Goal: Task Accomplishment & Management: Manage account settings

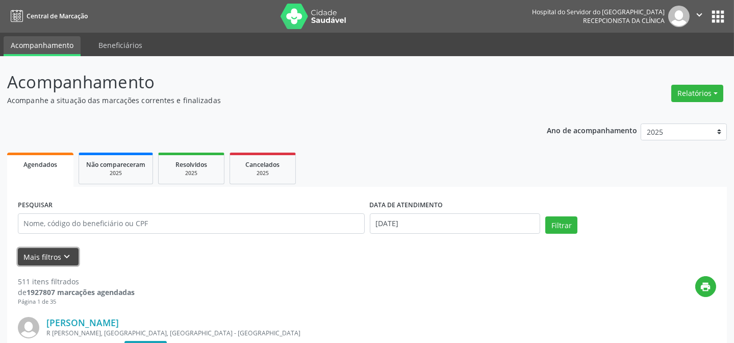
click at [55, 253] on button "Mais filtros keyboard_arrow_down" at bounding box center [48, 257] width 61 height 18
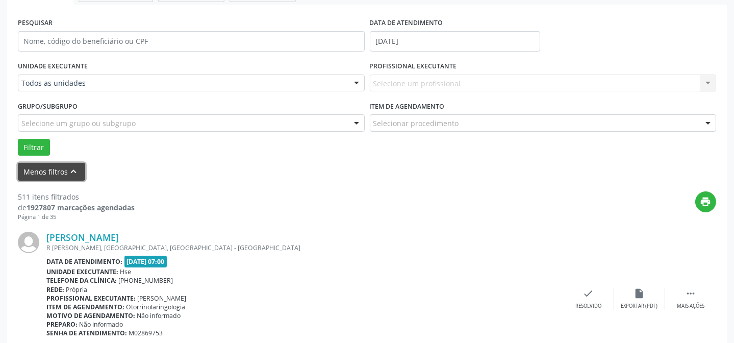
scroll to position [185, 0]
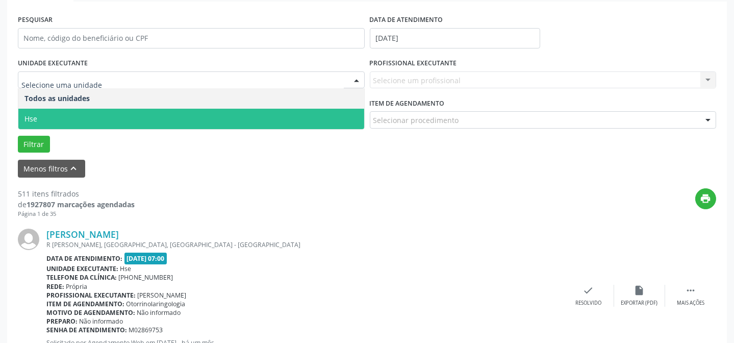
click at [215, 122] on span "Hse" at bounding box center [191, 119] width 346 height 20
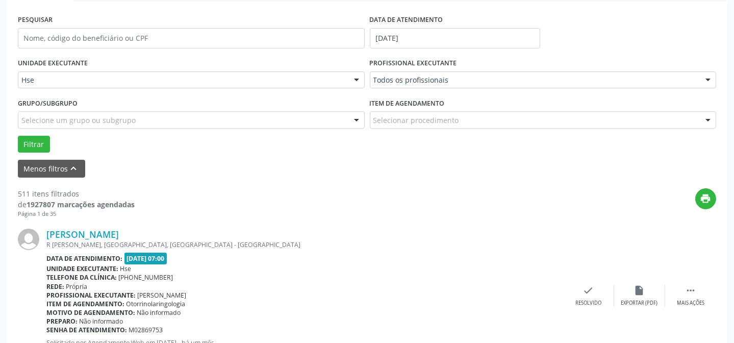
click at [711, 79] on div at bounding box center [707, 80] width 15 height 17
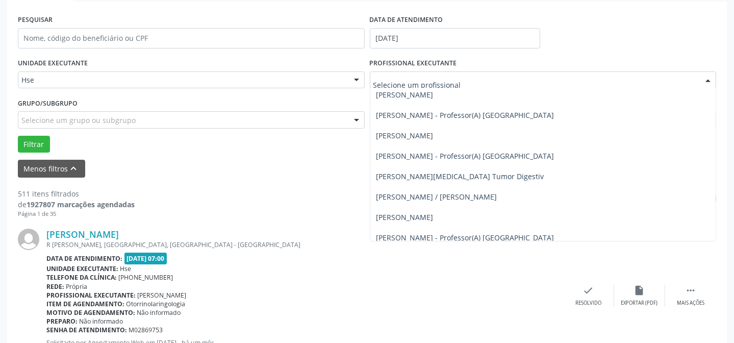
scroll to position [2317, 0]
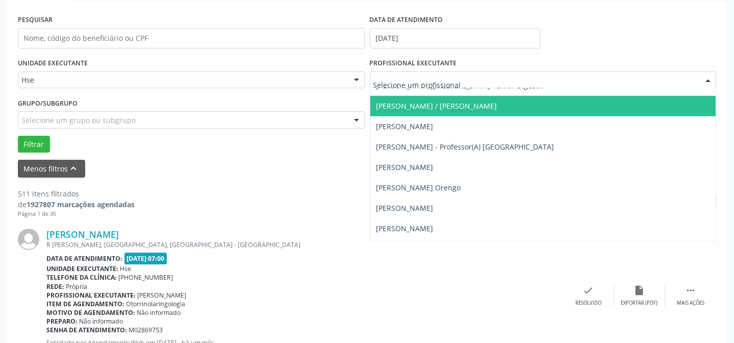
click at [497, 102] on span "[PERSON_NAME] / [PERSON_NAME]" at bounding box center [436, 106] width 121 height 10
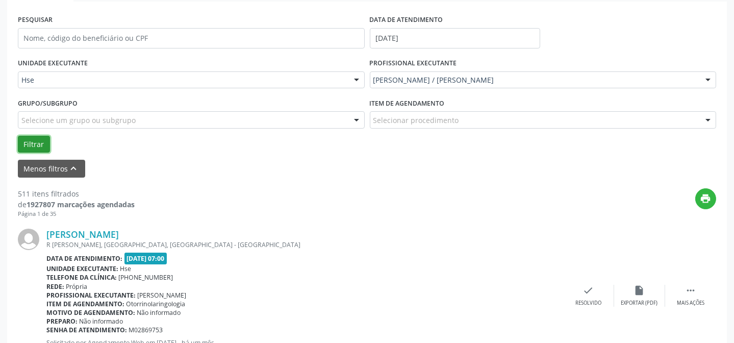
click at [40, 140] on button "Filtrar" at bounding box center [34, 144] width 32 height 17
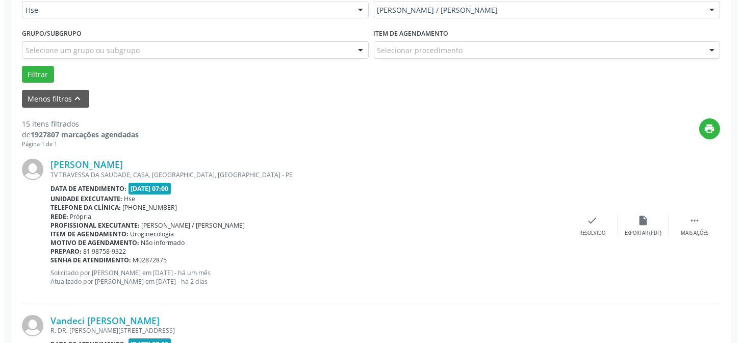
scroll to position [278, 0]
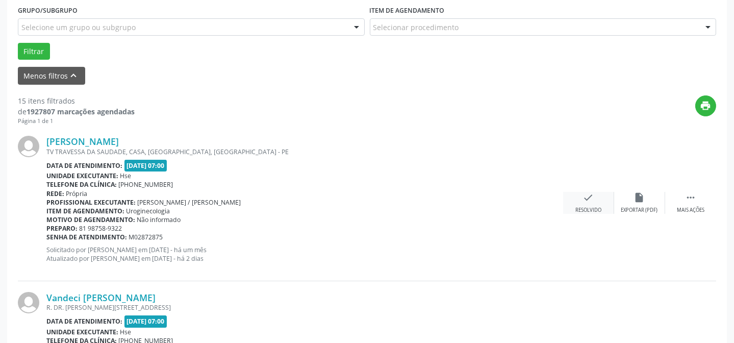
click at [581, 202] on div "check Resolvido" at bounding box center [588, 203] width 51 height 22
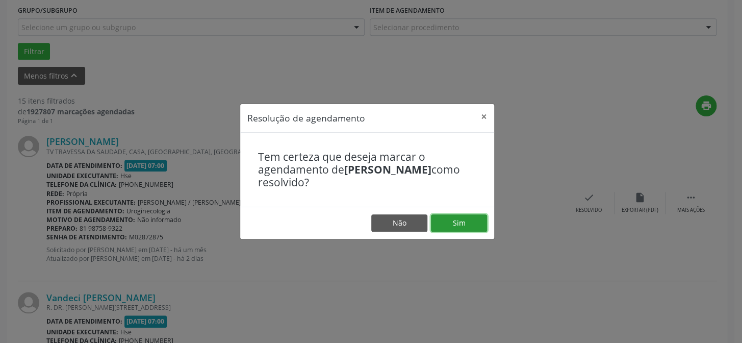
click at [452, 223] on button "Sim" at bounding box center [459, 222] width 56 height 17
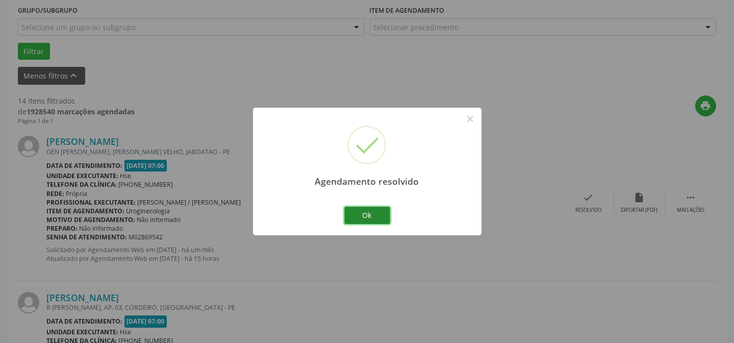
click at [371, 211] on button "Ok" at bounding box center [367, 214] width 46 height 17
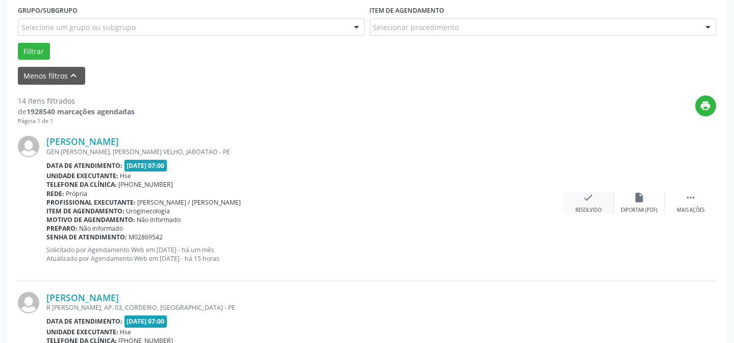
click at [587, 207] on div "Resolvido" at bounding box center [588, 209] width 26 height 7
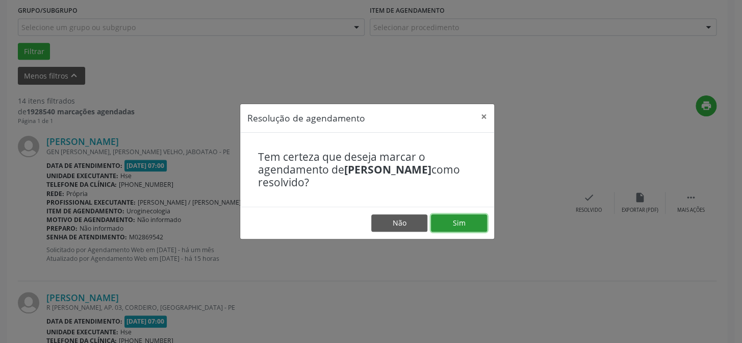
click at [453, 223] on button "Sim" at bounding box center [459, 222] width 56 height 17
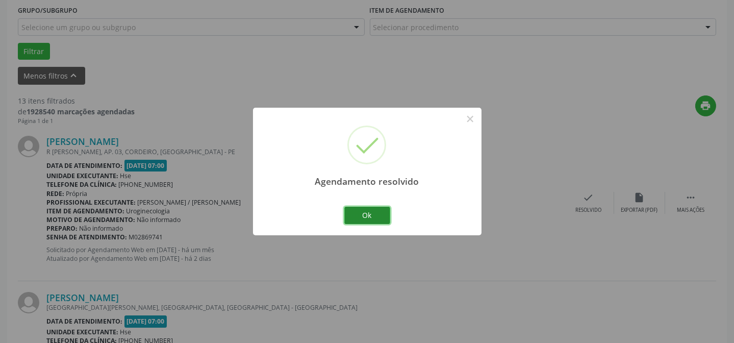
click at [366, 215] on button "Ok" at bounding box center [367, 214] width 46 height 17
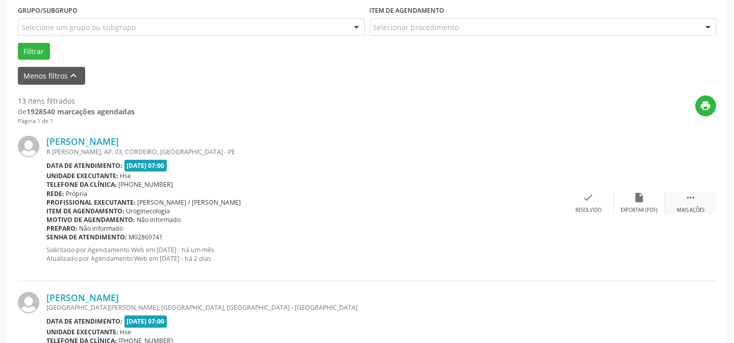
click at [691, 194] on icon "" at bounding box center [690, 197] width 11 height 11
click at [644, 204] on div "alarm_off Não compareceu" at bounding box center [639, 203] width 51 height 22
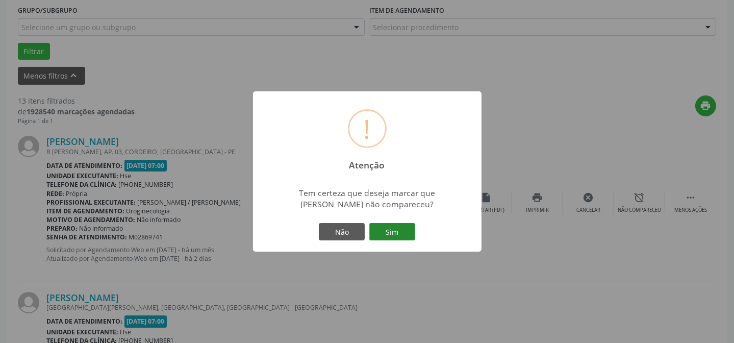
click at [399, 231] on button "Sim" at bounding box center [392, 231] width 46 height 17
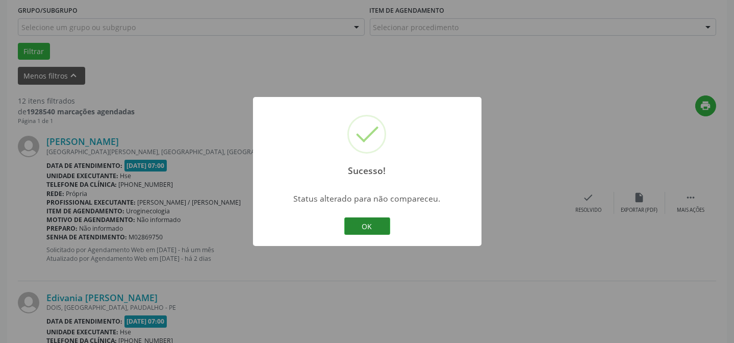
click at [379, 226] on button "OK" at bounding box center [367, 225] width 46 height 17
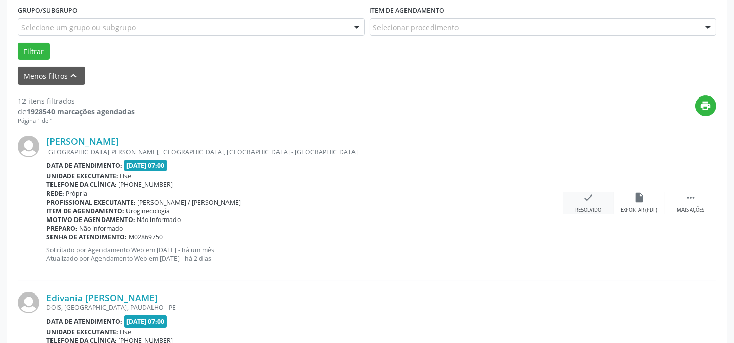
click at [593, 204] on div "check Resolvido" at bounding box center [588, 203] width 51 height 22
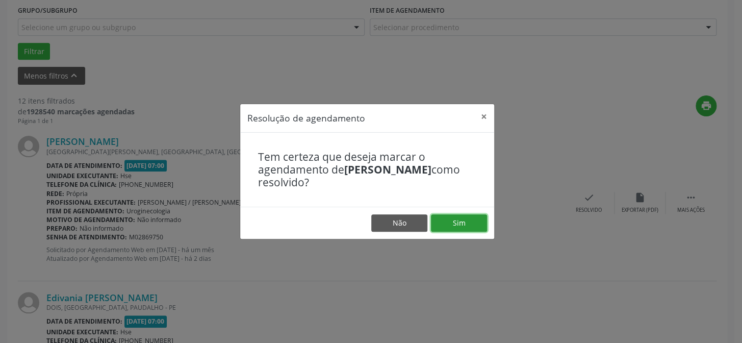
click at [461, 222] on button "Sim" at bounding box center [459, 222] width 56 height 17
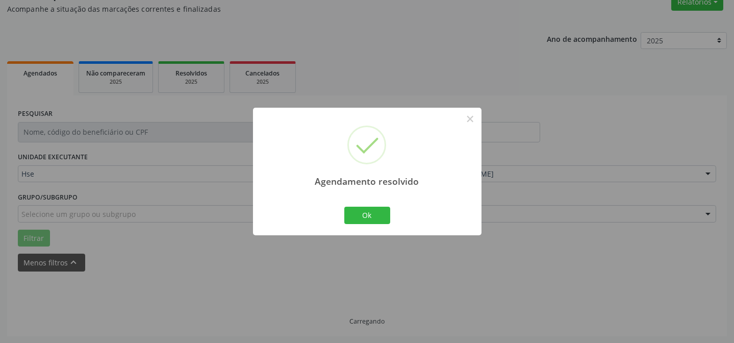
scroll to position [102, 0]
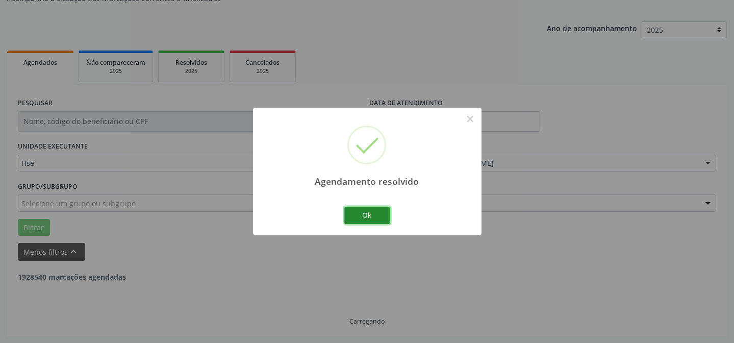
click at [382, 214] on button "Ok" at bounding box center [367, 214] width 46 height 17
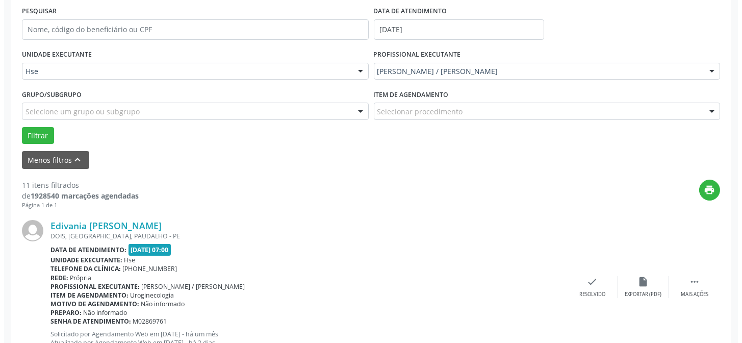
scroll to position [194, 0]
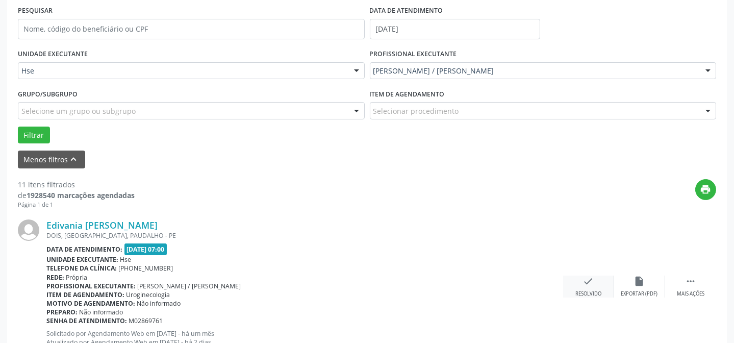
click at [587, 285] on div "check Resolvido" at bounding box center [588, 286] width 51 height 22
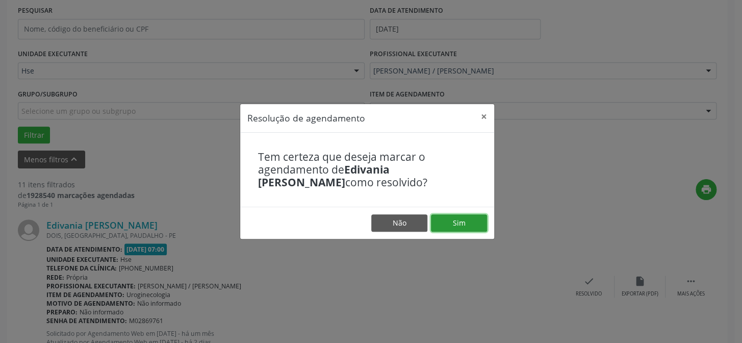
click at [470, 220] on button "Sim" at bounding box center [459, 222] width 56 height 17
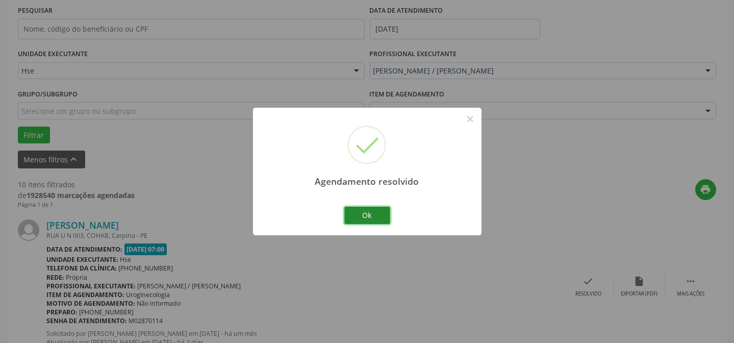
click at [371, 213] on button "Ok" at bounding box center [367, 214] width 46 height 17
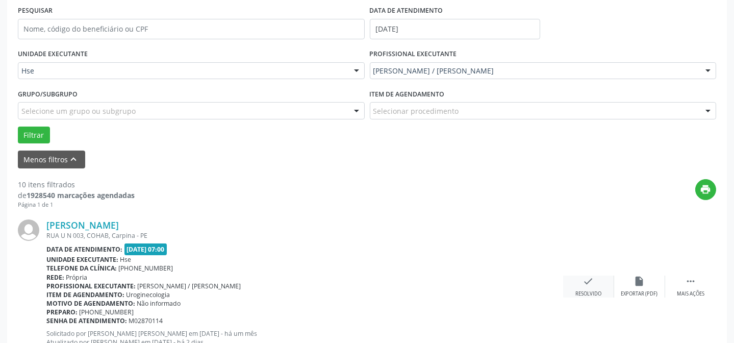
click at [589, 286] on div "check Resolvido" at bounding box center [588, 286] width 51 height 22
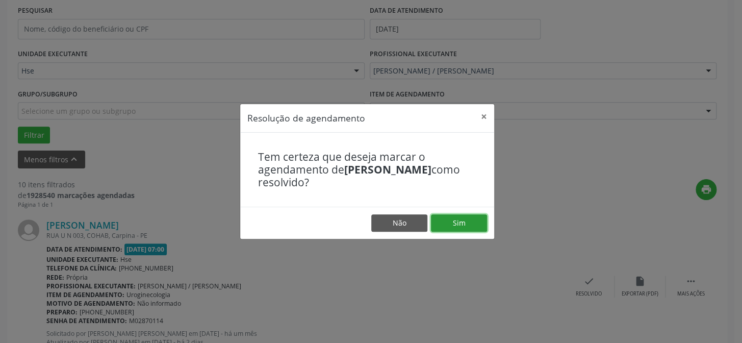
click at [455, 222] on button "Sim" at bounding box center [459, 222] width 56 height 17
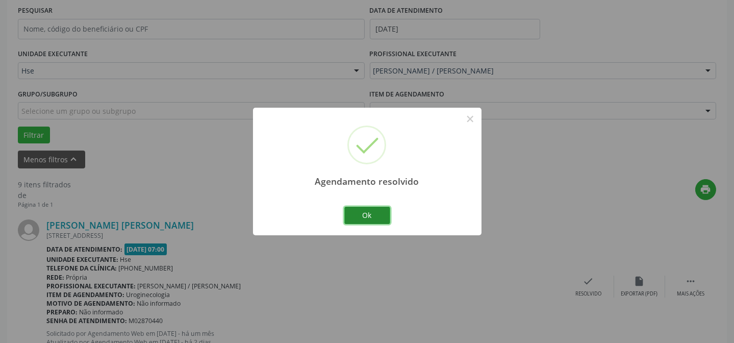
click at [382, 216] on button "Ok" at bounding box center [367, 214] width 46 height 17
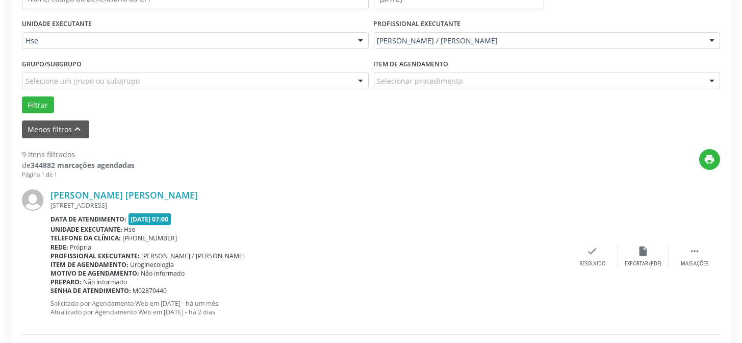
scroll to position [241, 0]
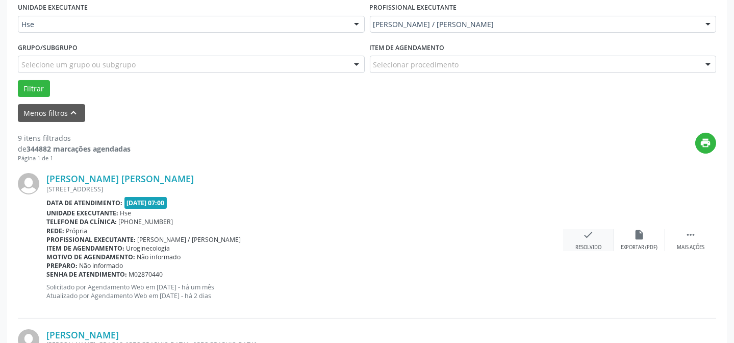
click at [594, 236] on div "check Resolvido" at bounding box center [588, 240] width 51 height 22
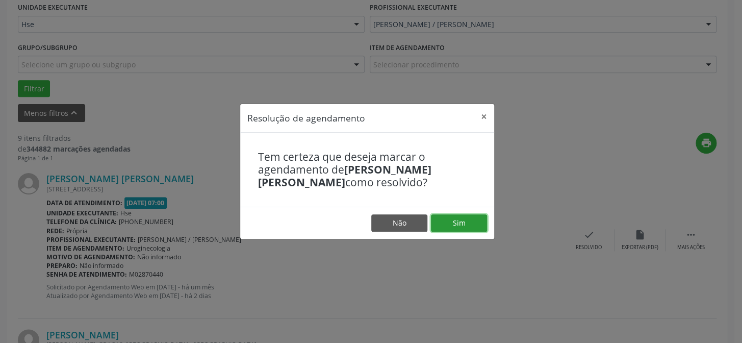
click at [480, 224] on button "Sim" at bounding box center [459, 222] width 56 height 17
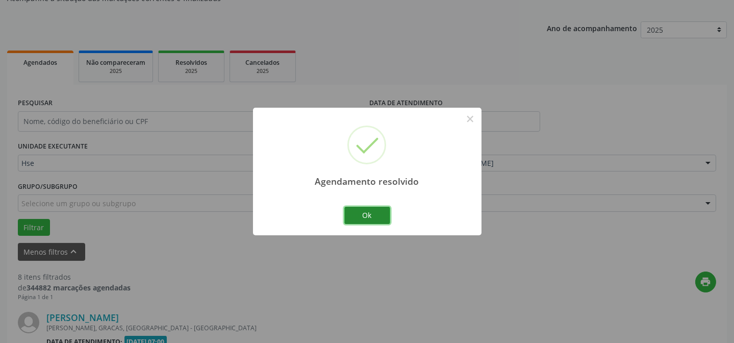
click at [377, 215] on button "Ok" at bounding box center [367, 214] width 46 height 17
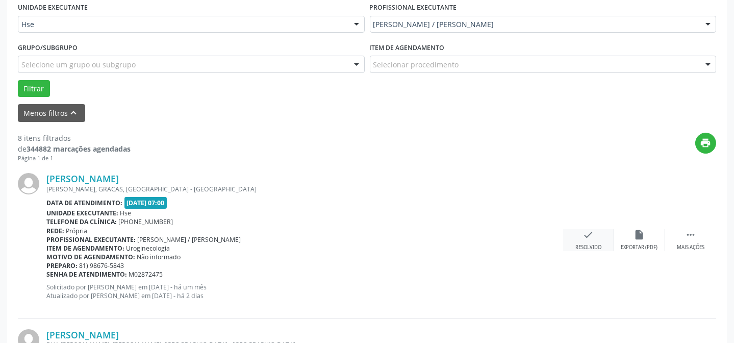
click at [588, 237] on icon "check" at bounding box center [588, 234] width 11 height 11
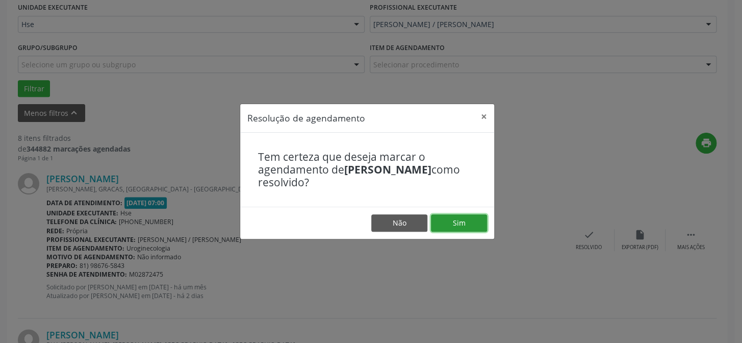
click at [473, 227] on button "Sim" at bounding box center [459, 222] width 56 height 17
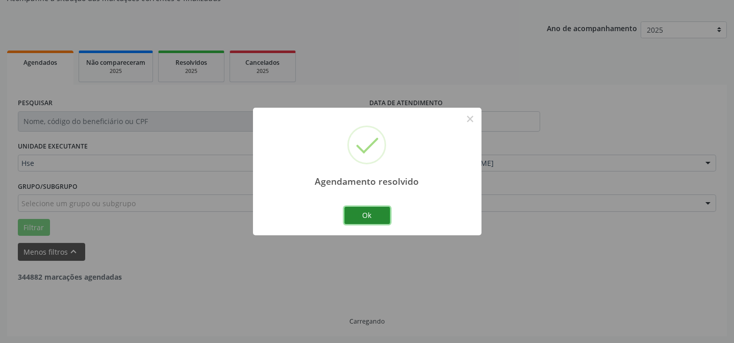
click at [378, 220] on button "Ok" at bounding box center [367, 214] width 46 height 17
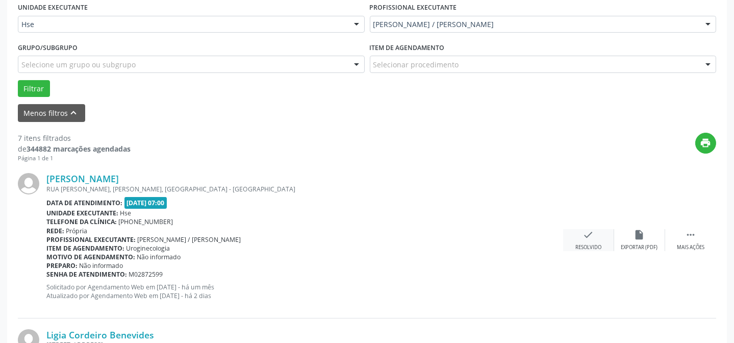
click at [595, 235] on div "check Resolvido" at bounding box center [588, 240] width 51 height 22
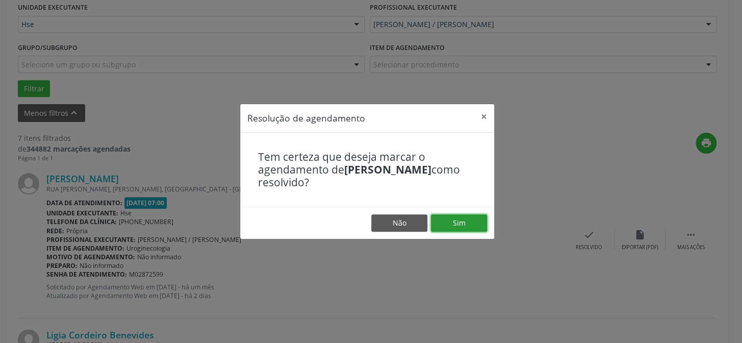
click at [463, 217] on button "Sim" at bounding box center [459, 222] width 56 height 17
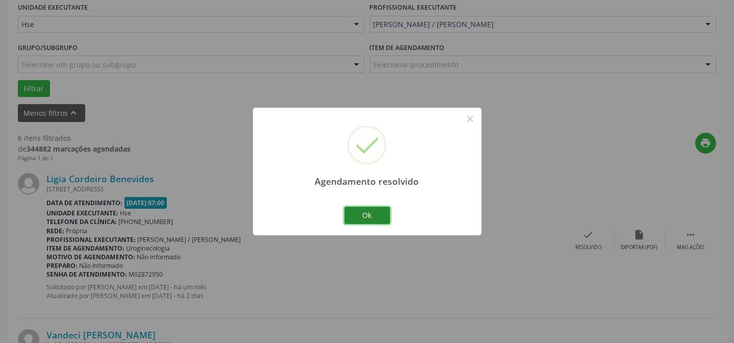
click at [373, 213] on button "Ok" at bounding box center [367, 214] width 46 height 17
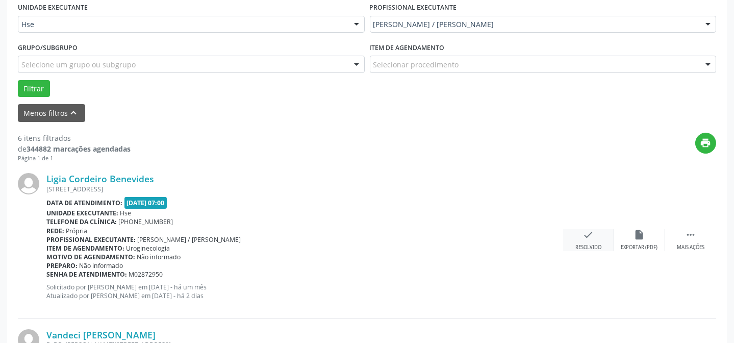
click at [596, 238] on div "check Resolvido" at bounding box center [588, 240] width 51 height 22
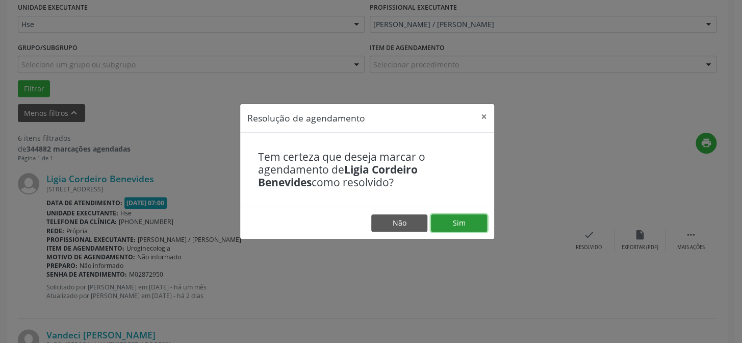
click at [454, 225] on button "Sim" at bounding box center [459, 222] width 56 height 17
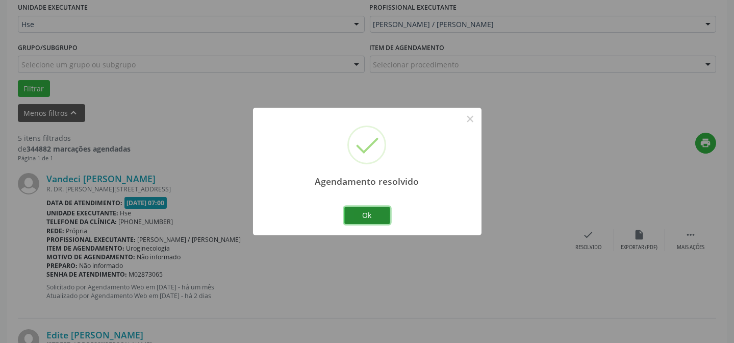
click at [374, 216] on button "Ok" at bounding box center [367, 214] width 46 height 17
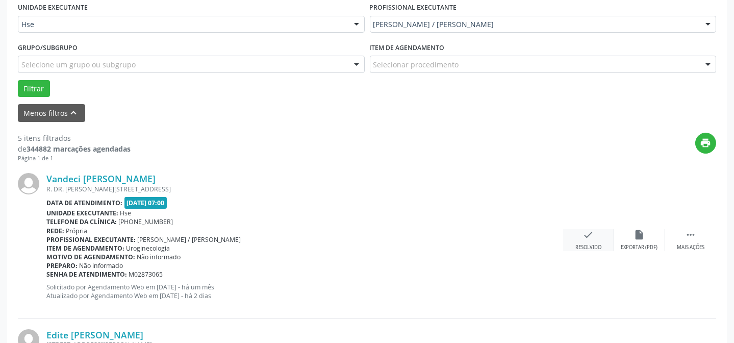
click at [590, 236] on icon "check" at bounding box center [588, 234] width 11 height 11
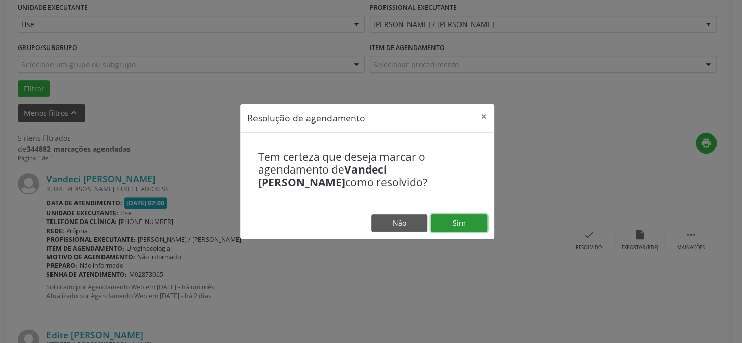
click at [454, 224] on button "Sim" at bounding box center [459, 222] width 56 height 17
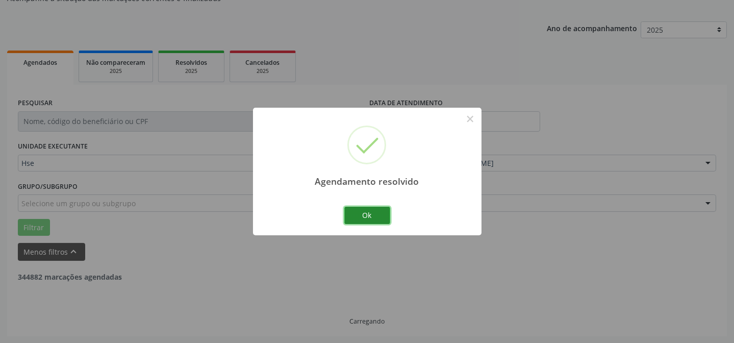
click at [376, 217] on button "Ok" at bounding box center [367, 214] width 46 height 17
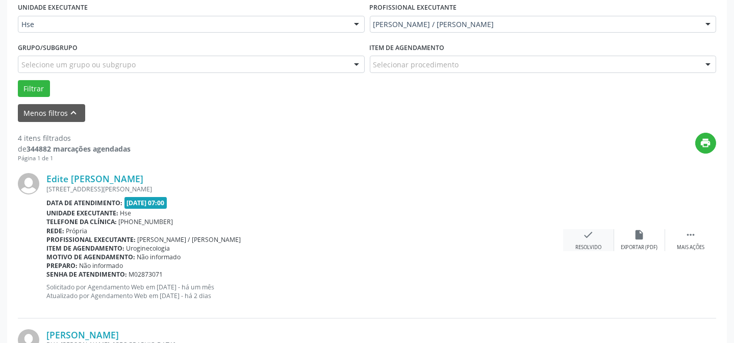
click at [591, 229] on icon "check" at bounding box center [588, 234] width 11 height 11
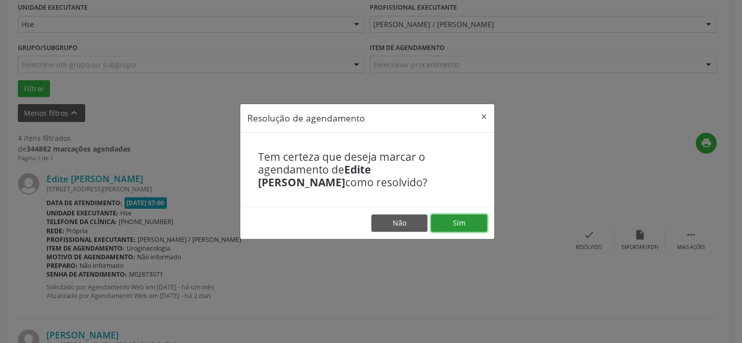
click at [467, 224] on button "Sim" at bounding box center [459, 222] width 56 height 17
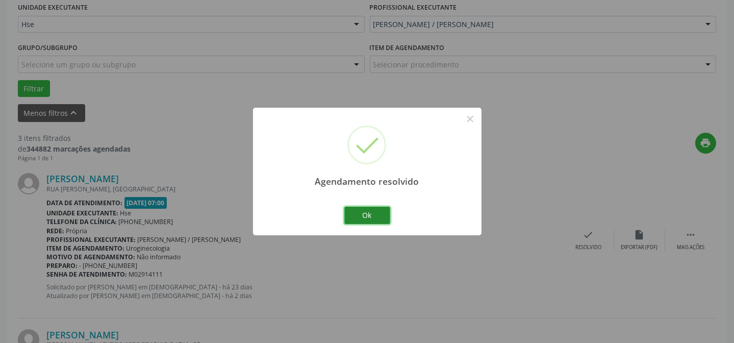
click at [362, 209] on button "Ok" at bounding box center [367, 214] width 46 height 17
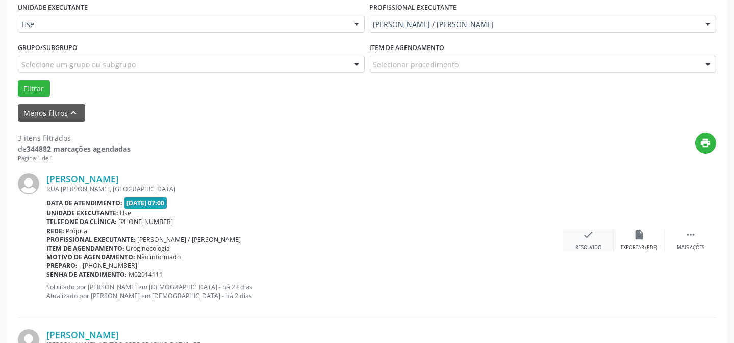
click at [596, 237] on div "check Resolvido" at bounding box center [588, 240] width 51 height 22
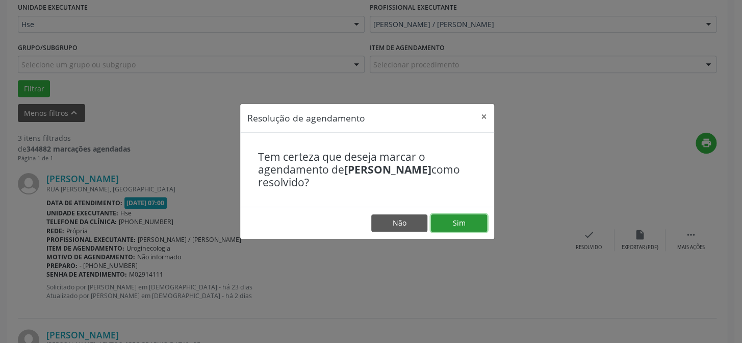
click at [463, 221] on button "Sim" at bounding box center [459, 222] width 56 height 17
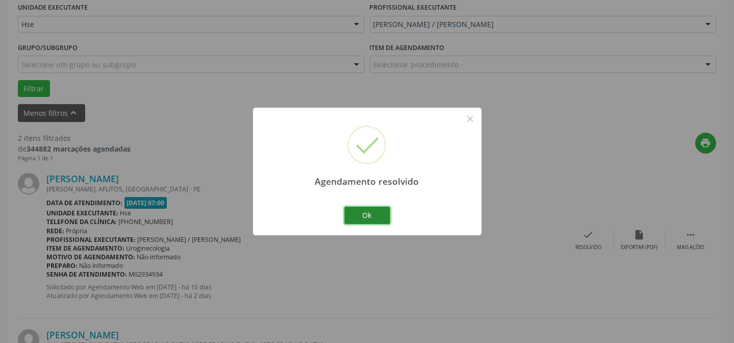
click at [381, 214] on button "Ok" at bounding box center [367, 214] width 46 height 17
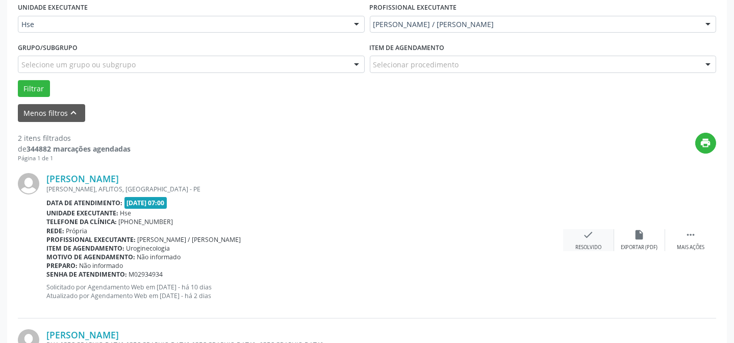
click at [594, 238] on div "check Resolvido" at bounding box center [588, 240] width 51 height 22
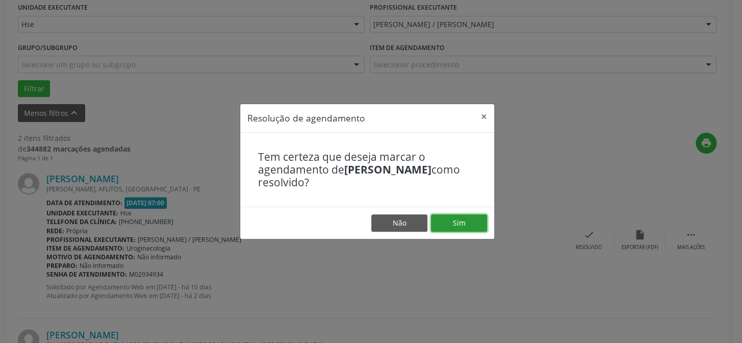
click at [468, 223] on button "Sim" at bounding box center [459, 222] width 56 height 17
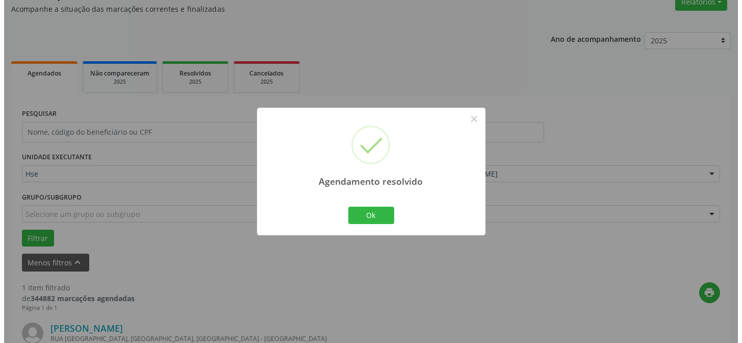
scroll to position [233, 0]
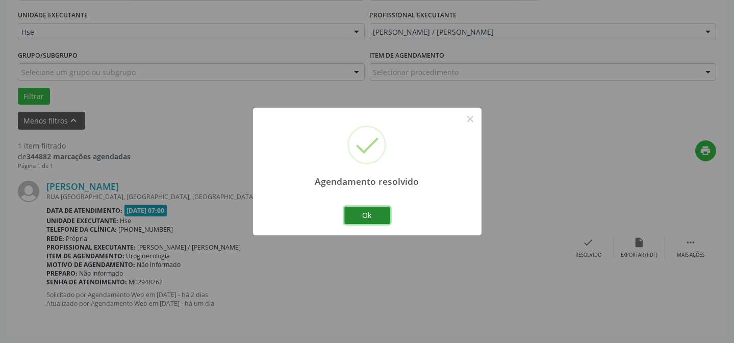
click at [384, 214] on button "Ok" at bounding box center [367, 214] width 46 height 17
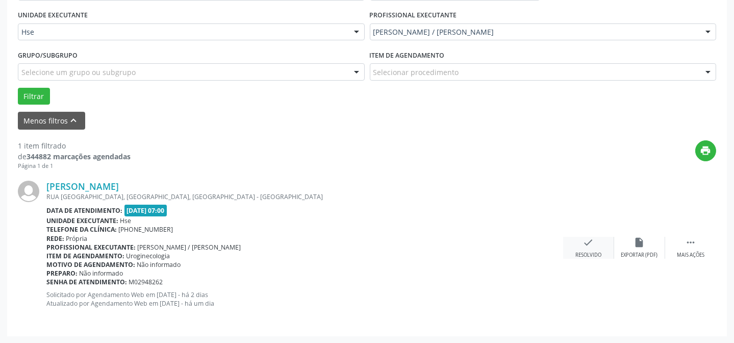
click at [590, 249] on div "check Resolvido" at bounding box center [588, 248] width 51 height 22
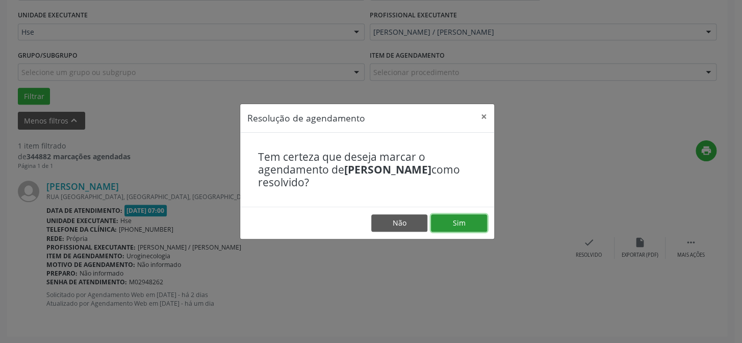
click at [462, 220] on button "Sim" at bounding box center [459, 222] width 56 height 17
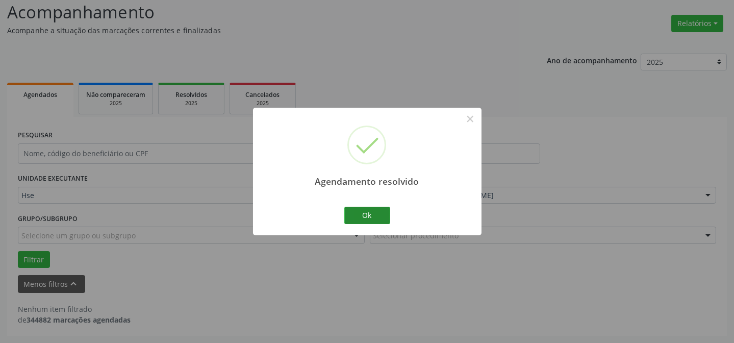
scroll to position [69, 0]
click at [382, 215] on button "Ok" at bounding box center [367, 214] width 46 height 17
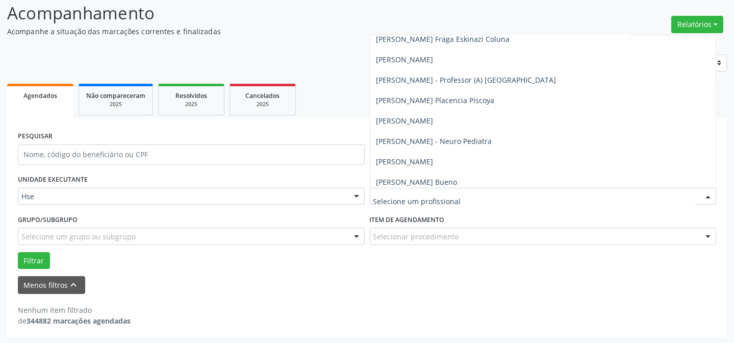
scroll to position [7600, 0]
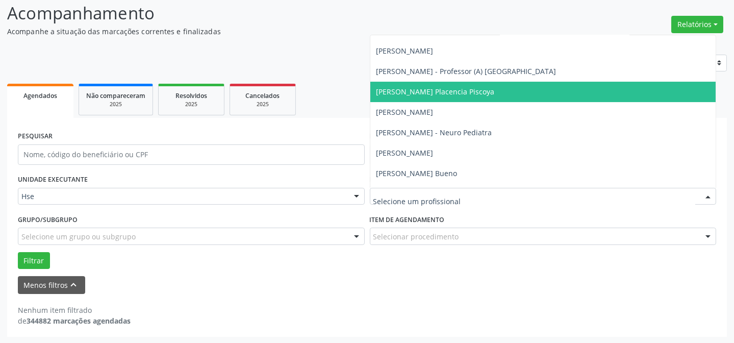
click at [473, 93] on span "[PERSON_NAME] Placencia Piscoya" at bounding box center [435, 92] width 118 height 10
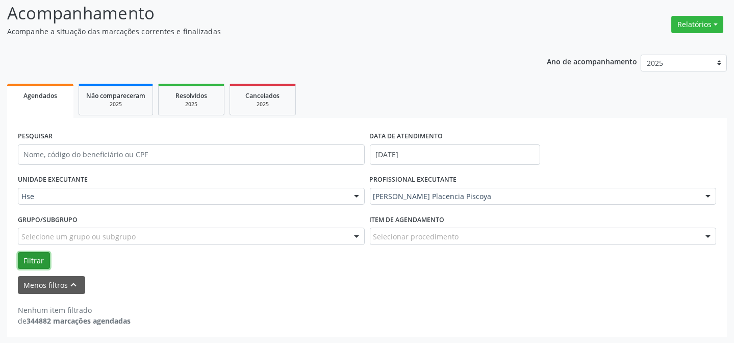
click at [29, 255] on button "Filtrar" at bounding box center [34, 260] width 32 height 17
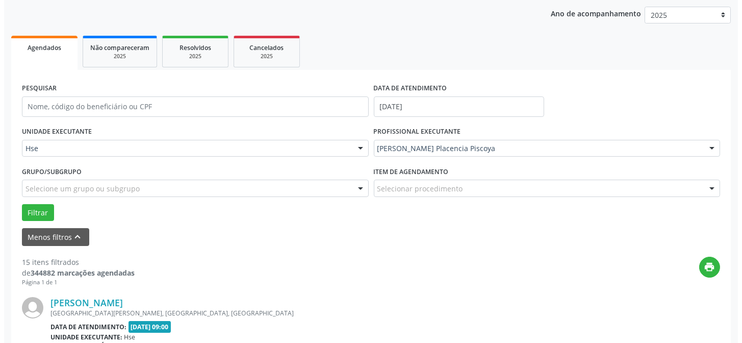
scroll to position [208, 0]
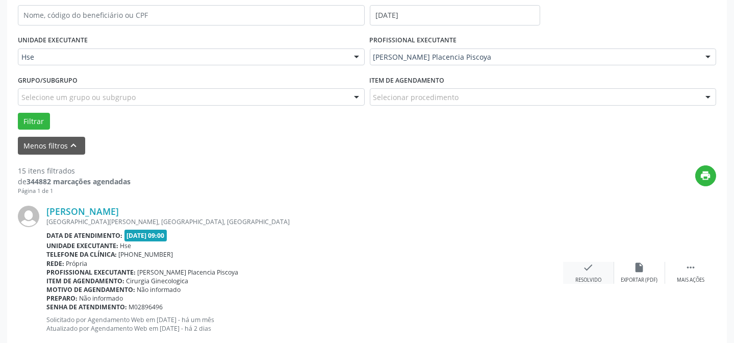
click at [583, 268] on icon "check" at bounding box center [588, 267] width 11 height 11
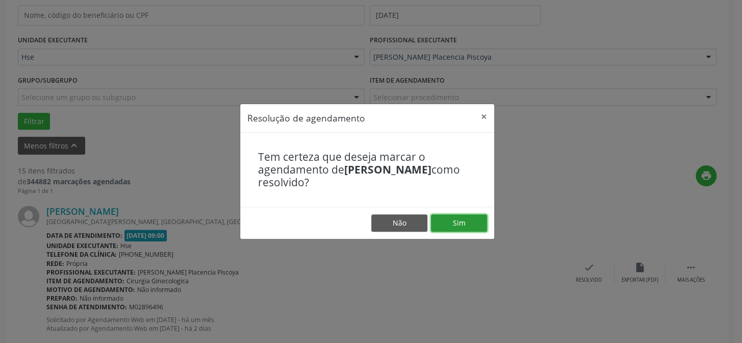
click at [451, 222] on button "Sim" at bounding box center [459, 222] width 56 height 17
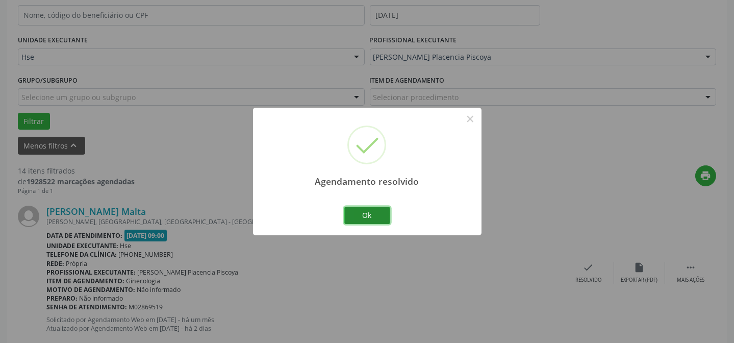
click at [374, 214] on button "Ok" at bounding box center [367, 214] width 46 height 17
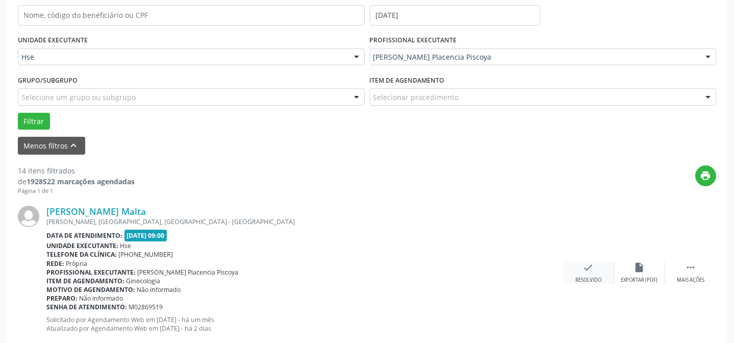
click at [587, 270] on icon "check" at bounding box center [588, 267] width 11 height 11
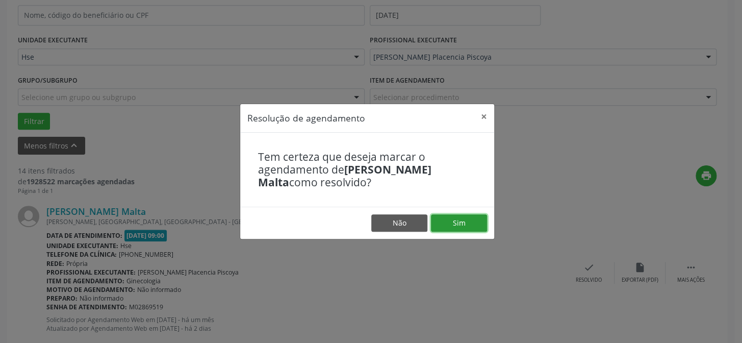
click at [463, 222] on button "Sim" at bounding box center [459, 222] width 56 height 17
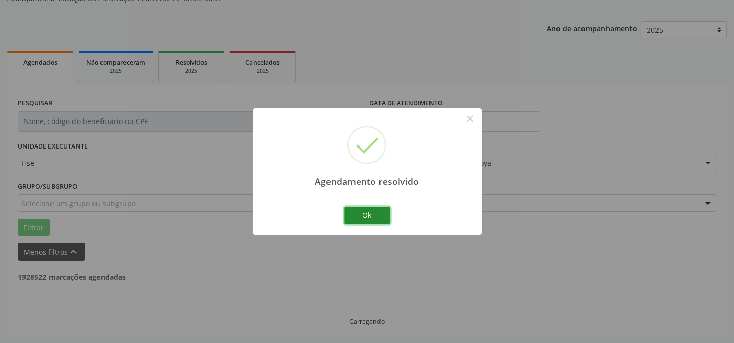
click at [381, 214] on button "Ok" at bounding box center [367, 214] width 46 height 17
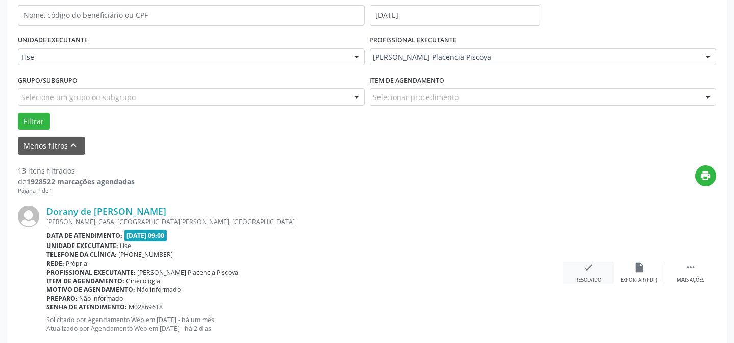
click at [588, 270] on icon "check" at bounding box center [588, 267] width 11 height 11
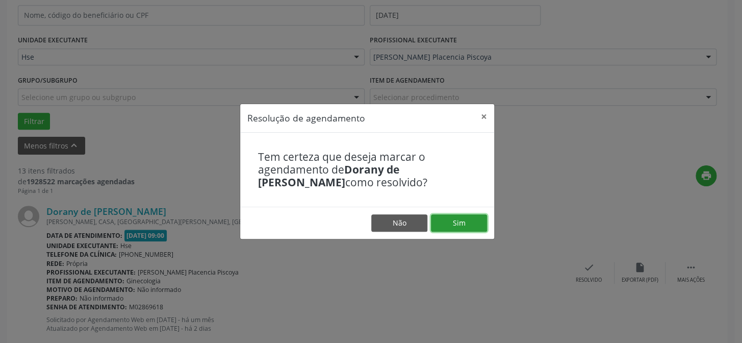
click at [449, 223] on button "Sim" at bounding box center [459, 222] width 56 height 17
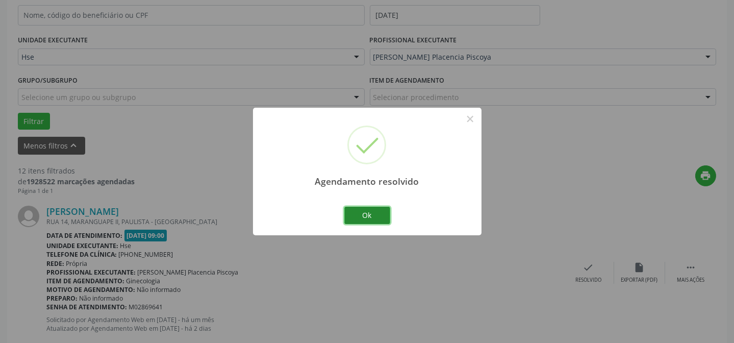
click at [368, 211] on button "Ok" at bounding box center [367, 214] width 46 height 17
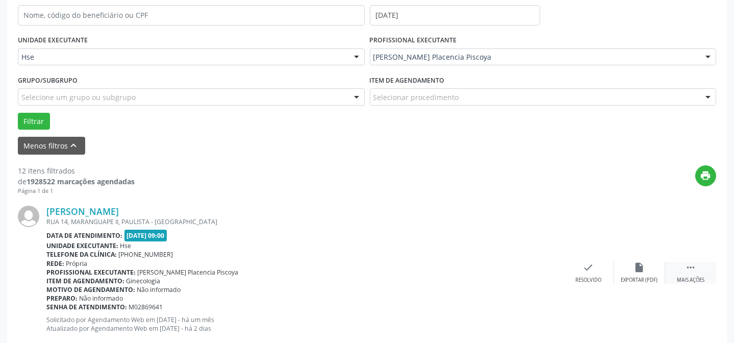
click at [705, 274] on div " Mais ações" at bounding box center [690, 273] width 51 height 22
click at [643, 272] on div "alarm_off Não compareceu" at bounding box center [639, 273] width 51 height 22
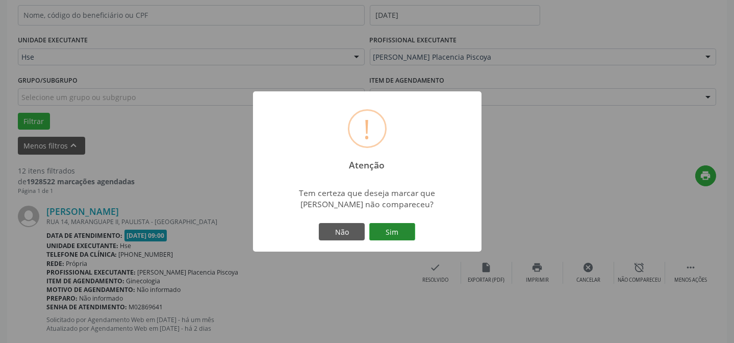
click at [397, 239] on button "Sim" at bounding box center [392, 231] width 46 height 17
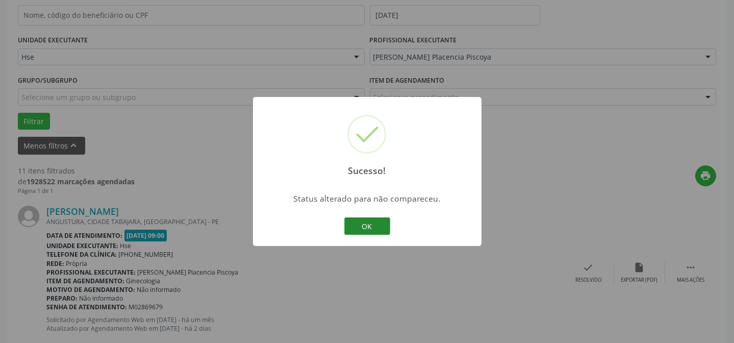
click at [377, 226] on button "OK" at bounding box center [367, 225] width 46 height 17
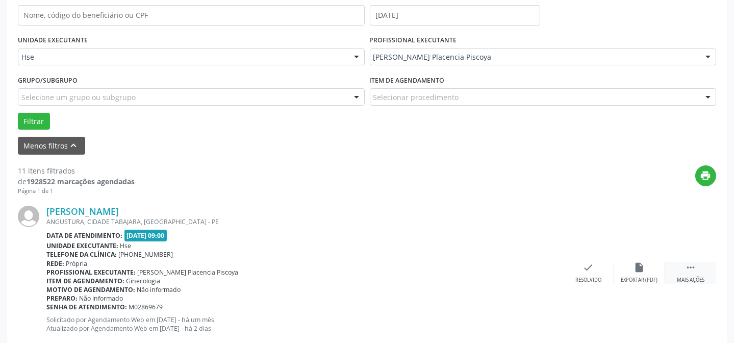
click at [685, 272] on icon "" at bounding box center [690, 267] width 11 height 11
click at [635, 270] on icon "alarm_off" at bounding box center [639, 267] width 11 height 11
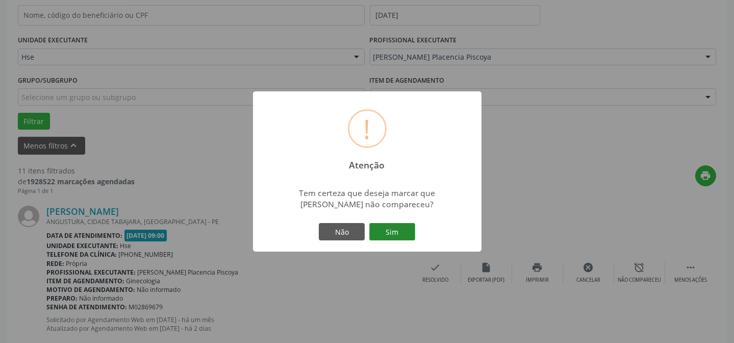
click at [407, 230] on button "Sim" at bounding box center [392, 231] width 46 height 17
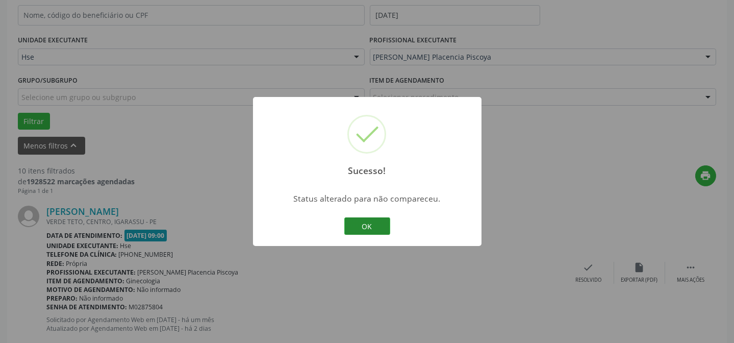
click at [361, 227] on button "OK" at bounding box center [367, 225] width 46 height 17
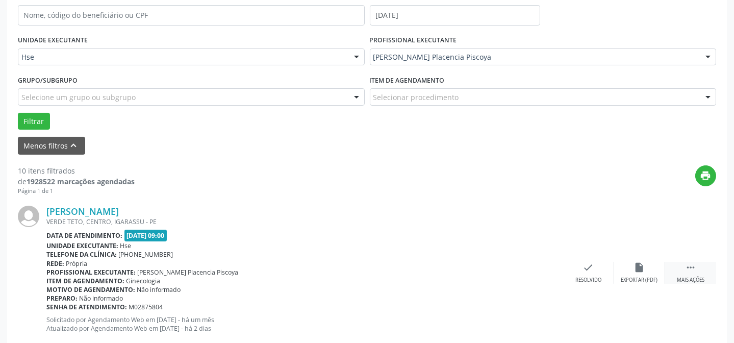
click at [690, 271] on icon "" at bounding box center [690, 267] width 11 height 11
click at [639, 266] on icon "alarm_off" at bounding box center [639, 267] width 11 height 11
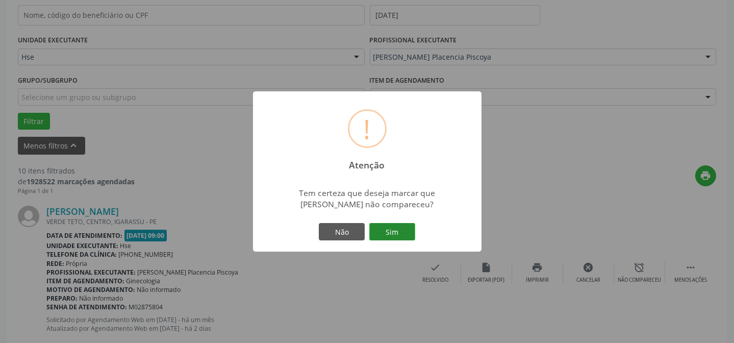
click at [400, 227] on button "Sim" at bounding box center [392, 231] width 46 height 17
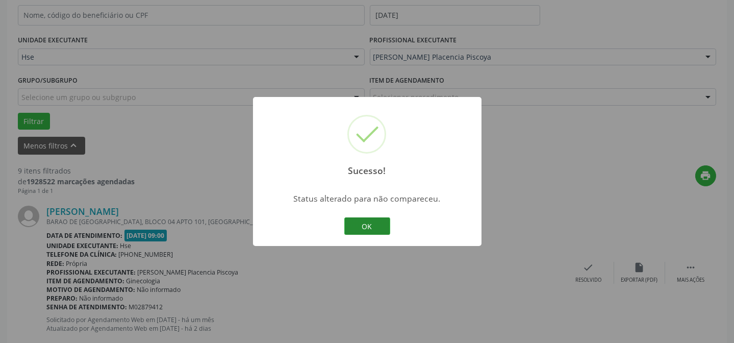
click at [366, 226] on button "OK" at bounding box center [367, 225] width 46 height 17
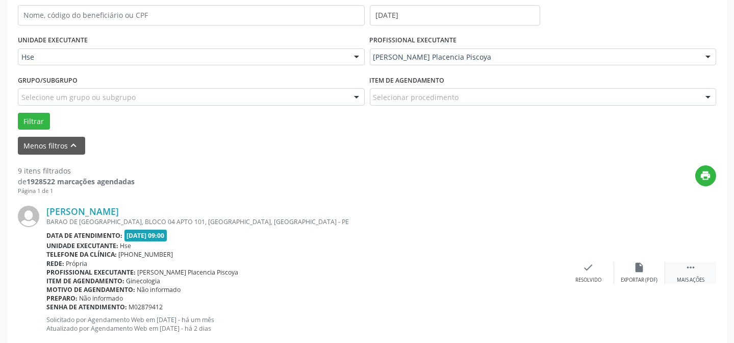
click at [692, 269] on icon "" at bounding box center [690, 267] width 11 height 11
click at [632, 273] on div "alarm_off Não compareceu" at bounding box center [639, 273] width 51 height 22
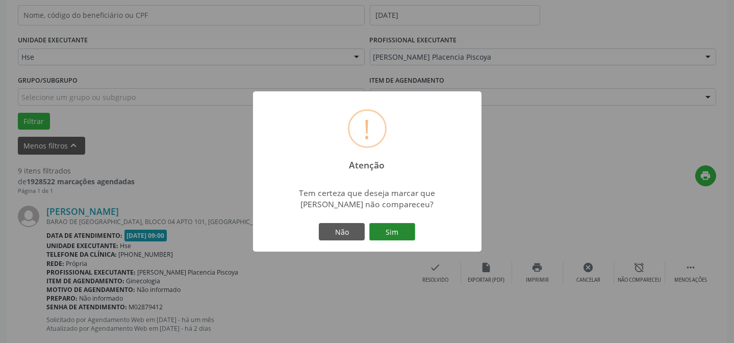
click at [408, 235] on button "Sim" at bounding box center [392, 231] width 46 height 17
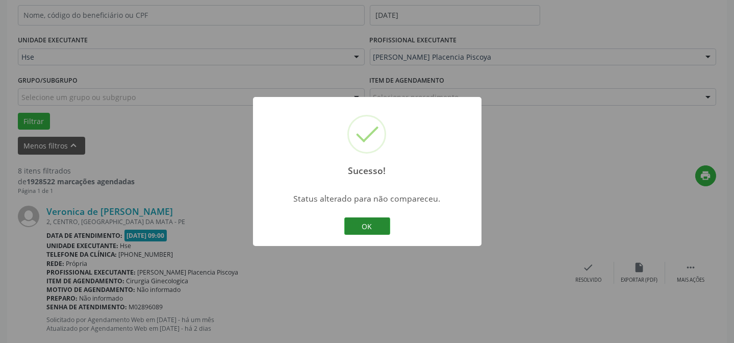
click at [359, 226] on button "OK" at bounding box center [367, 225] width 46 height 17
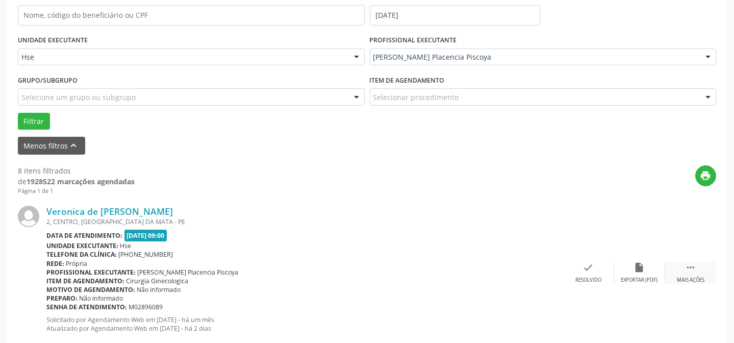
click at [698, 268] on div " Mais ações" at bounding box center [690, 273] width 51 height 22
click at [655, 265] on div "alarm_off Não compareceu" at bounding box center [639, 273] width 51 height 22
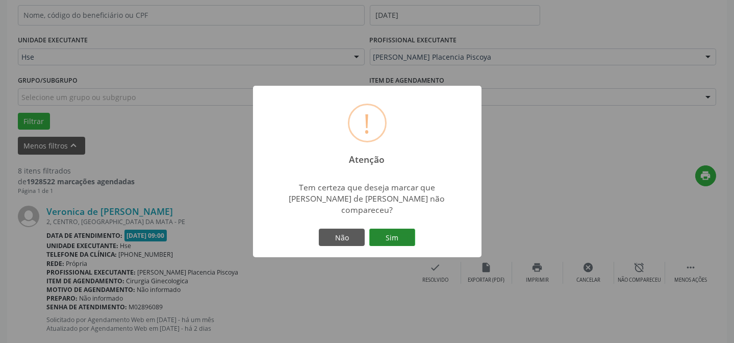
click at [395, 233] on button "Sim" at bounding box center [392, 236] width 46 height 17
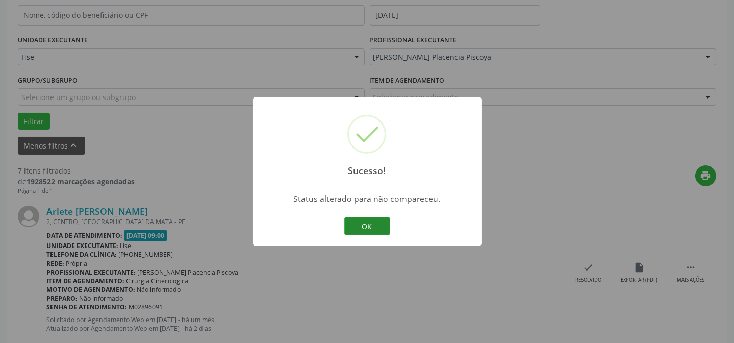
click at [373, 227] on button "OK" at bounding box center [367, 225] width 46 height 17
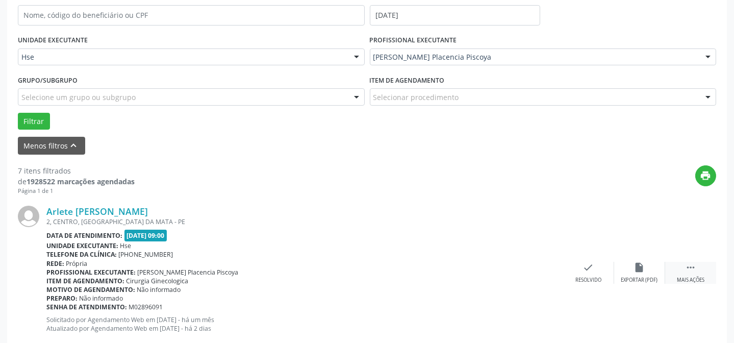
click at [700, 272] on div " Mais ações" at bounding box center [690, 273] width 51 height 22
click at [639, 264] on icon "alarm_off" at bounding box center [639, 267] width 11 height 11
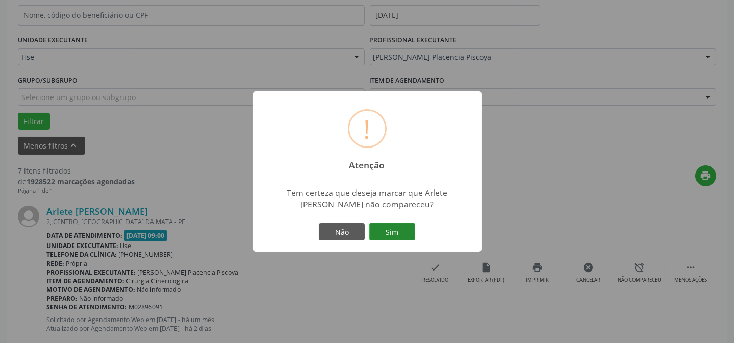
click at [399, 232] on button "Sim" at bounding box center [392, 231] width 46 height 17
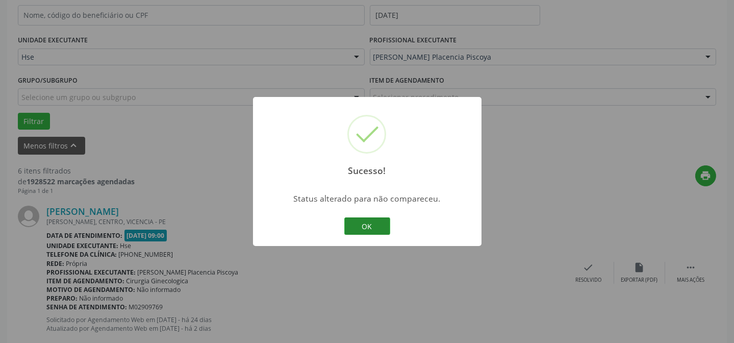
click at [373, 228] on button "OK" at bounding box center [367, 225] width 46 height 17
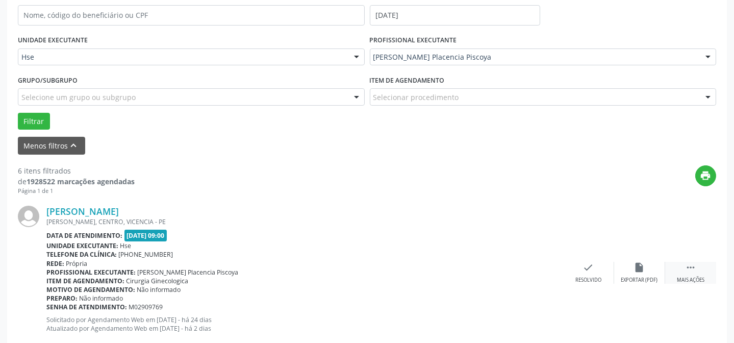
click at [702, 278] on div "Mais ações" at bounding box center [690, 279] width 28 height 7
click at [640, 270] on icon "alarm_off" at bounding box center [639, 267] width 11 height 11
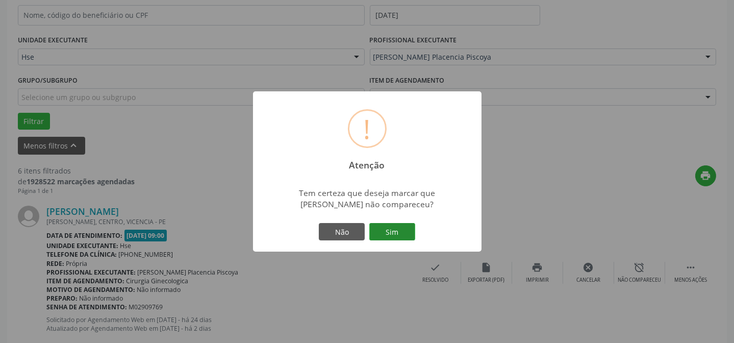
click at [401, 239] on button "Sim" at bounding box center [392, 231] width 46 height 17
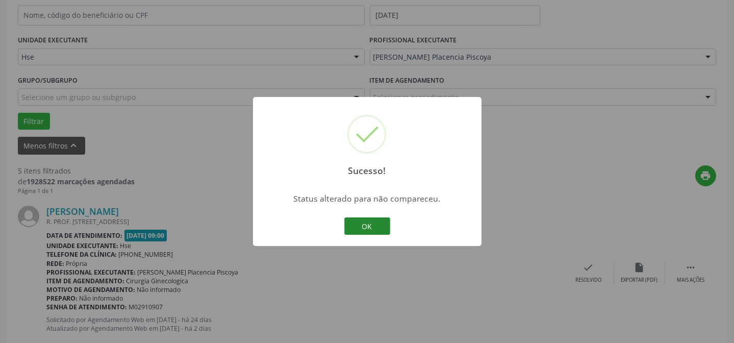
click at [371, 226] on button "OK" at bounding box center [367, 225] width 46 height 17
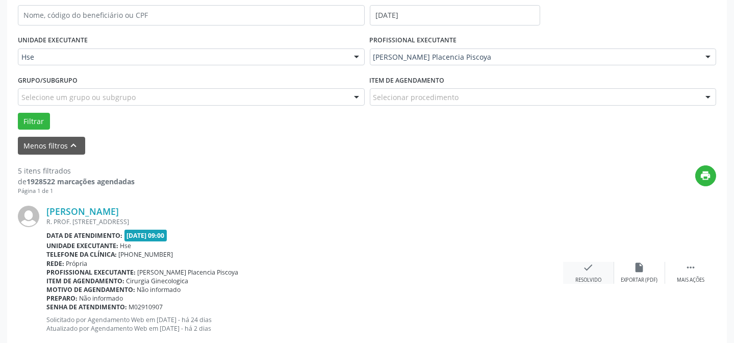
click at [595, 266] on div "check Resolvido" at bounding box center [588, 273] width 51 height 22
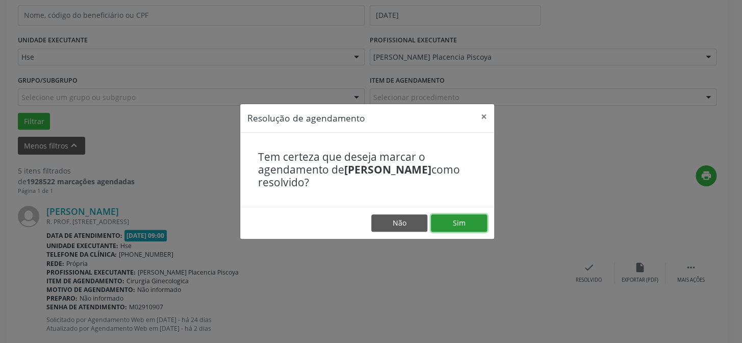
click at [474, 223] on button "Sim" at bounding box center [459, 222] width 56 height 17
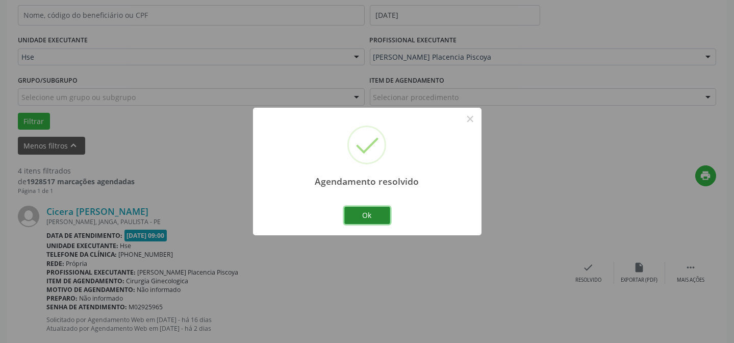
click at [356, 215] on button "Ok" at bounding box center [367, 214] width 46 height 17
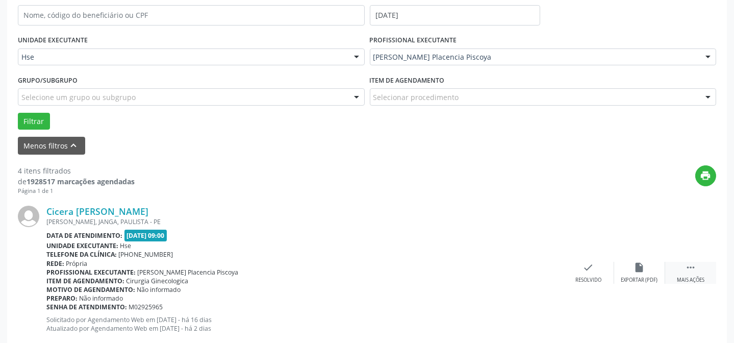
click at [686, 269] on icon "" at bounding box center [690, 267] width 11 height 11
click at [629, 268] on div "alarm_off Não compareceu" at bounding box center [639, 273] width 51 height 22
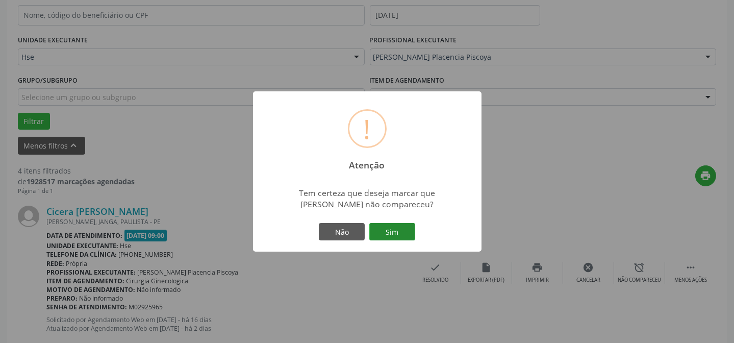
click at [398, 232] on button "Sim" at bounding box center [392, 231] width 46 height 17
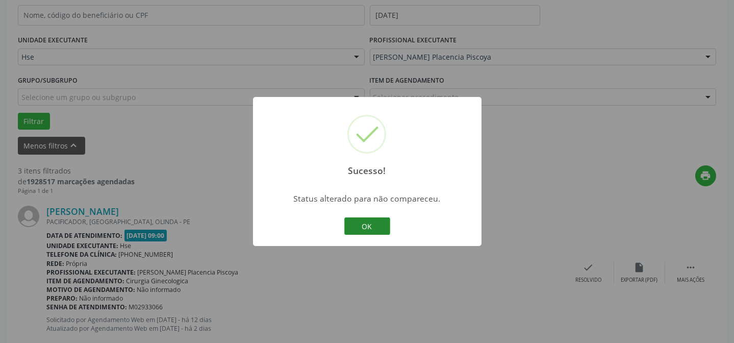
click at [361, 221] on button "OK" at bounding box center [367, 225] width 46 height 17
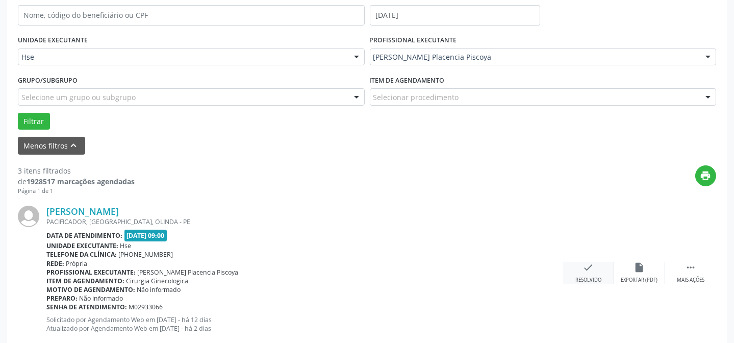
click at [588, 272] on icon "check" at bounding box center [588, 267] width 11 height 11
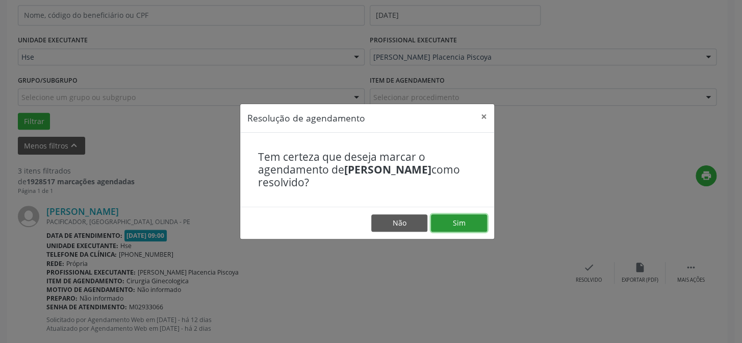
click at [463, 223] on button "Sim" at bounding box center [459, 222] width 56 height 17
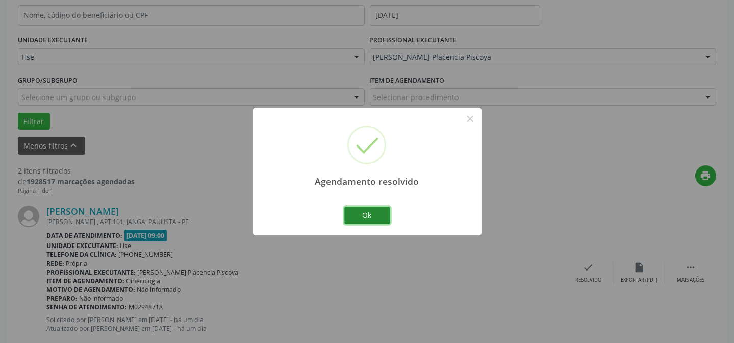
click at [367, 215] on button "Ok" at bounding box center [367, 214] width 46 height 17
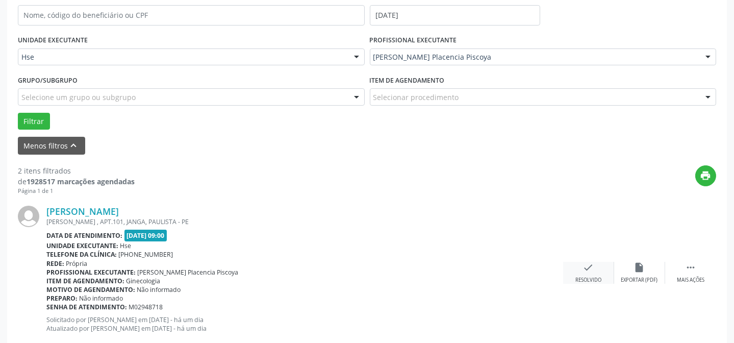
click at [591, 273] on div "check Resolvido" at bounding box center [588, 273] width 51 height 22
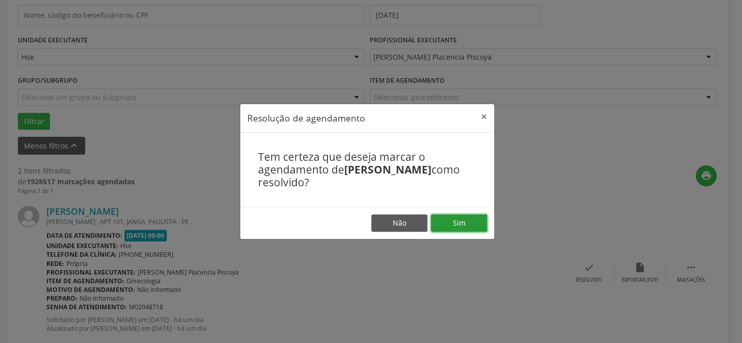
click at [473, 224] on button "Sim" at bounding box center [459, 222] width 56 height 17
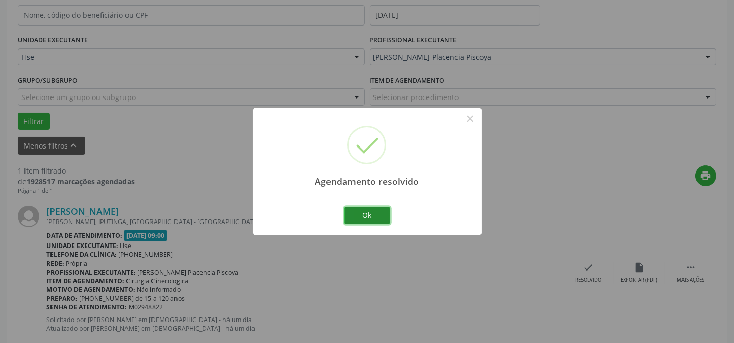
click at [361, 214] on button "Ok" at bounding box center [367, 214] width 46 height 17
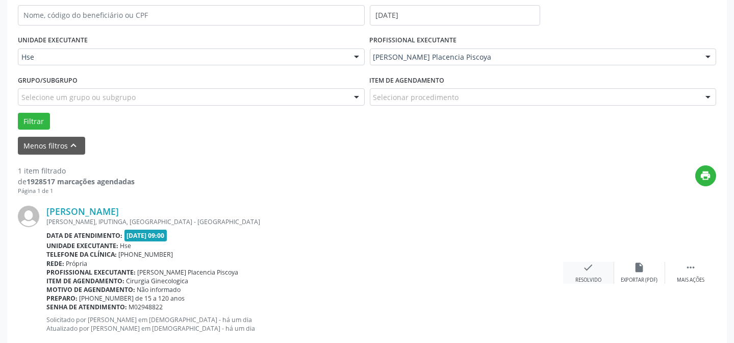
click at [588, 274] on div "check Resolvido" at bounding box center [588, 273] width 51 height 22
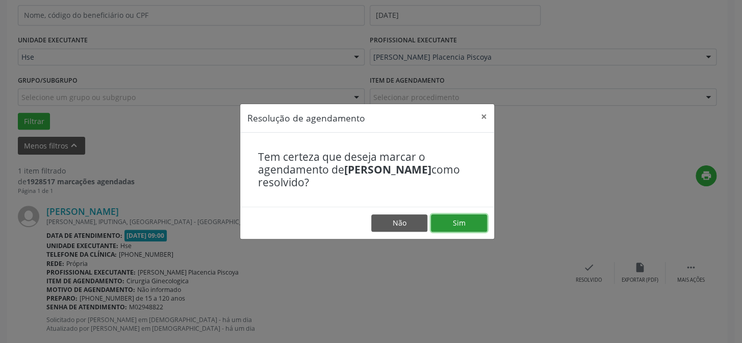
click at [451, 224] on button "Sim" at bounding box center [459, 222] width 56 height 17
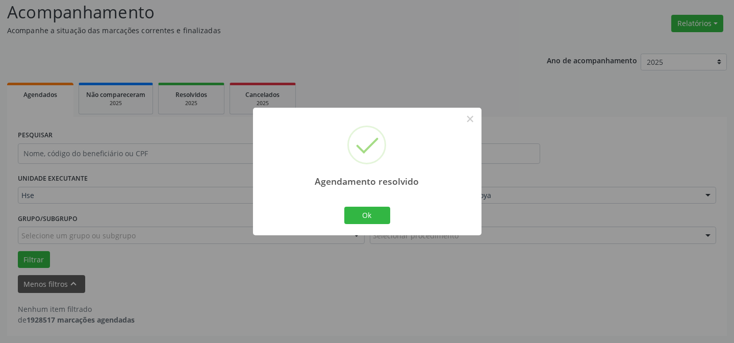
scroll to position [69, 0]
click at [365, 218] on button "Ok" at bounding box center [367, 214] width 46 height 17
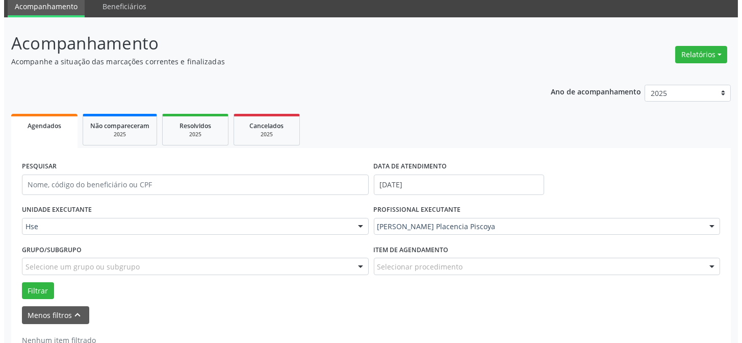
scroll to position [22, 0]
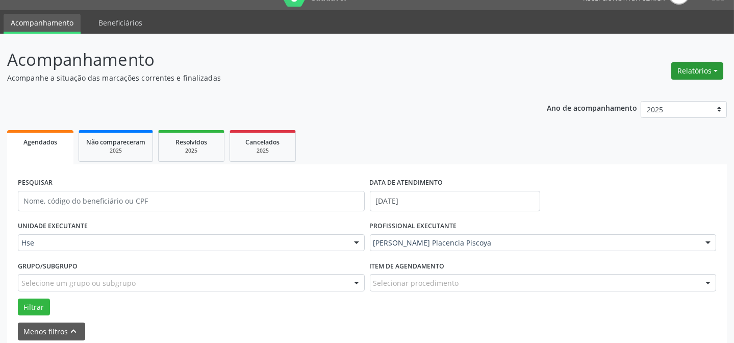
click at [700, 76] on button "Relatórios" at bounding box center [697, 70] width 52 height 17
click at [629, 89] on link "Agendamentos" at bounding box center [668, 92] width 110 height 14
select select "8"
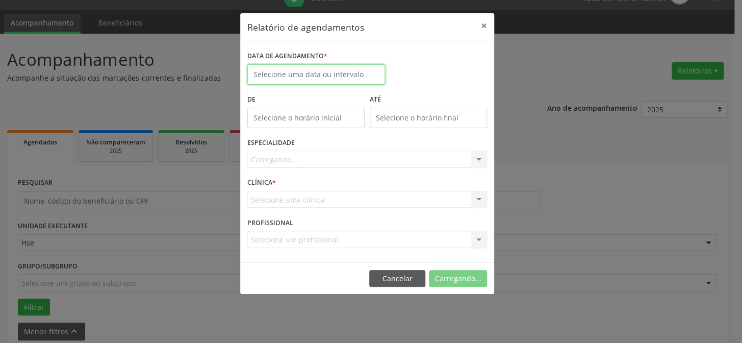
click at [319, 79] on input "text" at bounding box center [316, 74] width 138 height 20
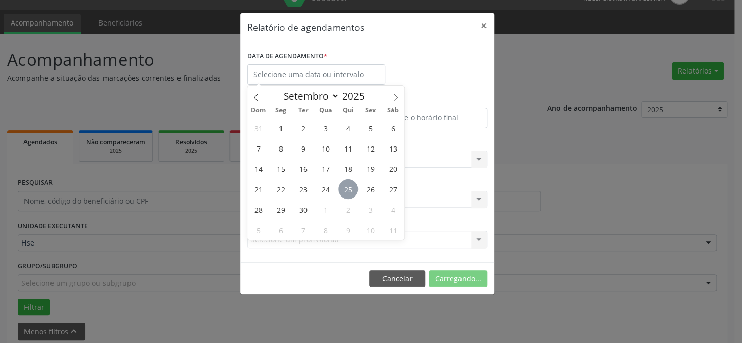
click at [350, 187] on span "25" at bounding box center [348, 189] width 20 height 20
type input "[DATE]"
click at [350, 187] on span "25" at bounding box center [348, 189] width 20 height 20
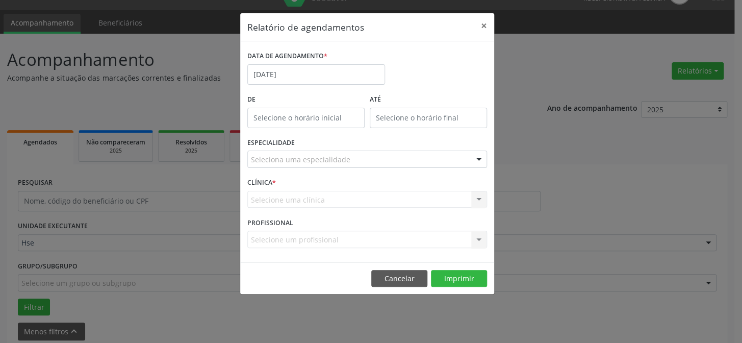
click at [341, 188] on div "CLÍNICA * Selecione uma clínica Hse Nenhum resultado encontrado para: " " Não h…" at bounding box center [367, 195] width 245 height 40
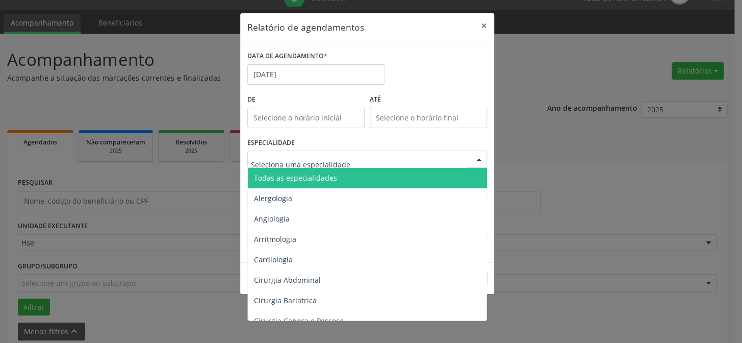
drag, startPoint x: 347, startPoint y: 162, endPoint x: 321, endPoint y: 178, distance: 30.0
click at [347, 162] on div at bounding box center [367, 158] width 240 height 17
click at [319, 178] on span "Todas as especialidades" at bounding box center [295, 178] width 83 height 10
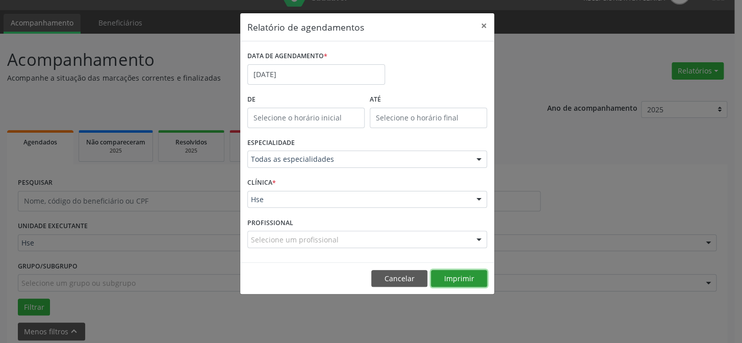
click at [440, 279] on button "Imprimir" at bounding box center [459, 278] width 56 height 17
